Goal: Transaction & Acquisition: Purchase product/service

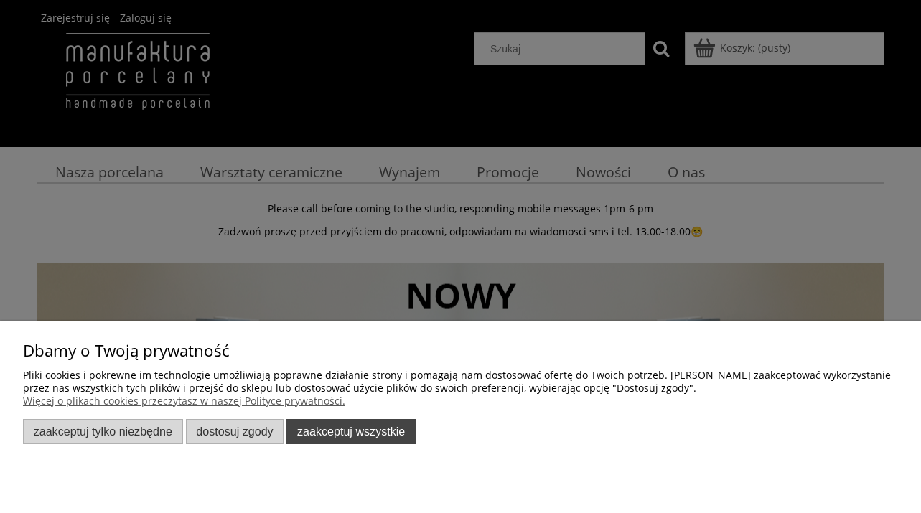
click at [358, 440] on button "Zaakceptuj wszystkie" at bounding box center [351, 431] width 129 height 25
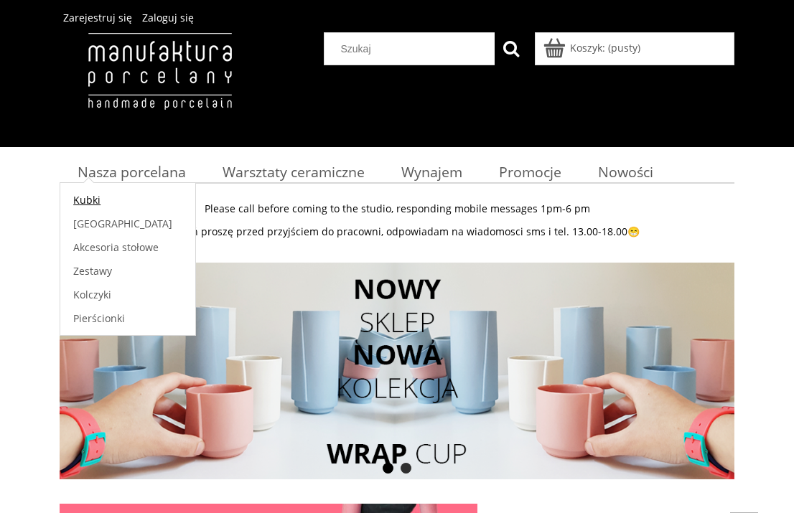
click at [116, 201] on link "Kubki" at bounding box center [127, 200] width 135 height 24
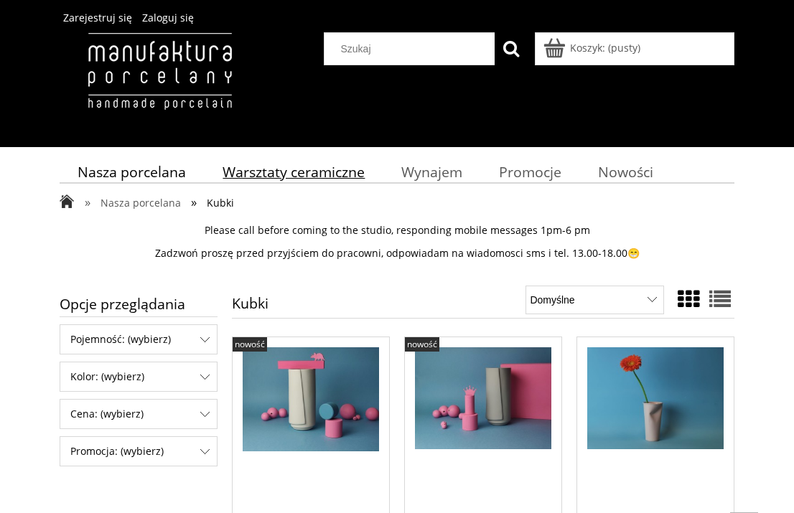
click at [303, 173] on span "Warsztaty ceramiczne" at bounding box center [294, 171] width 142 height 19
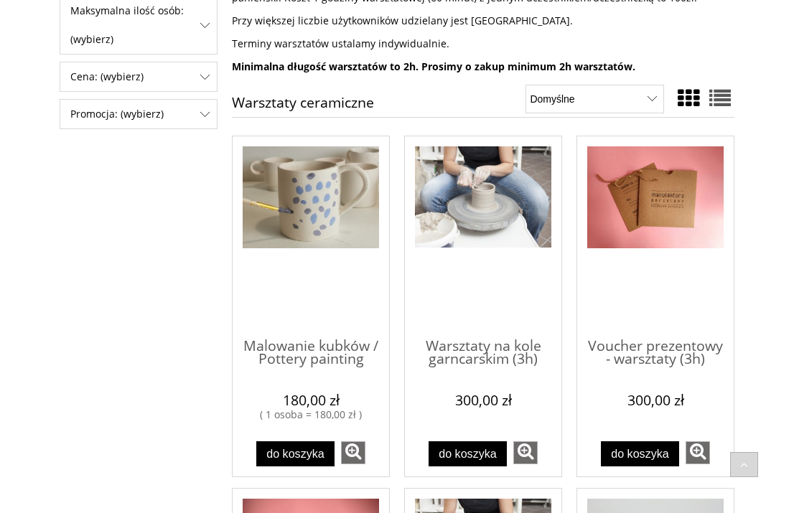
scroll to position [327, 0]
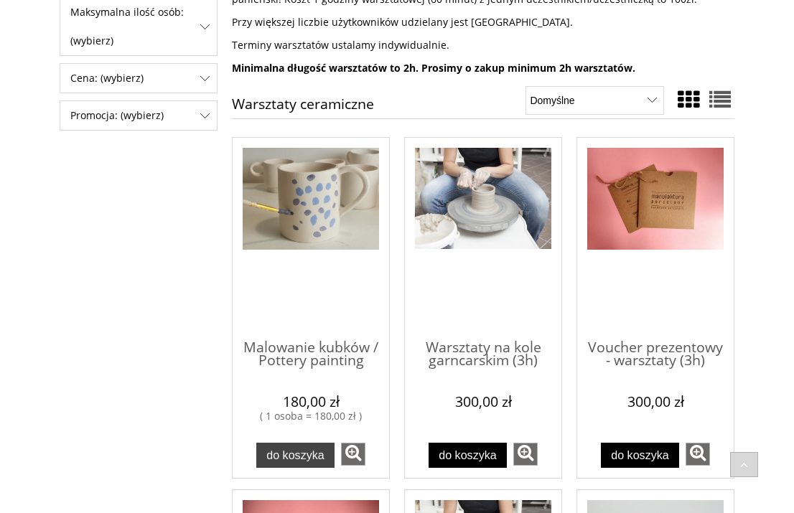
click at [290, 452] on span "Do koszyka" at bounding box center [295, 455] width 58 height 13
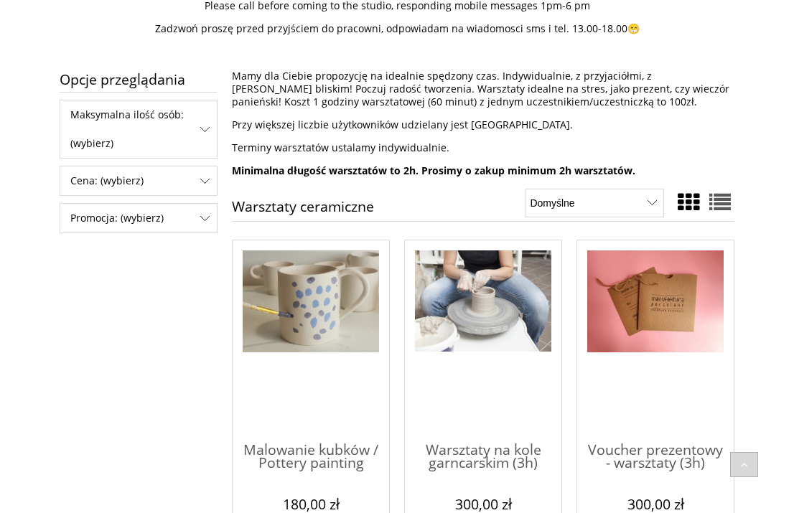
scroll to position [255, 0]
